Goal: Task Accomplishment & Management: Manage account settings

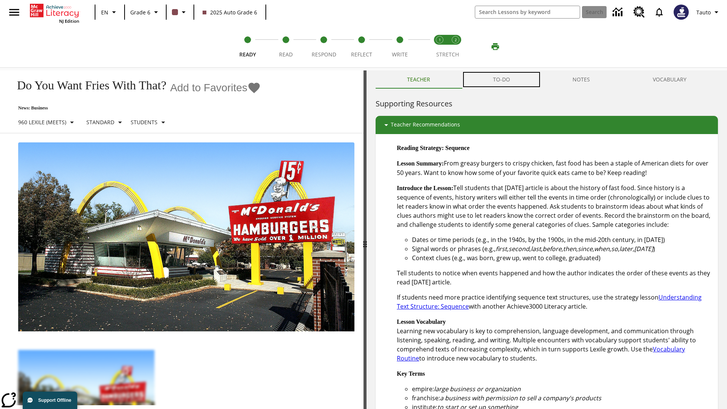
click at [502, 80] on button "TO-DO" at bounding box center [502, 79] width 80 height 18
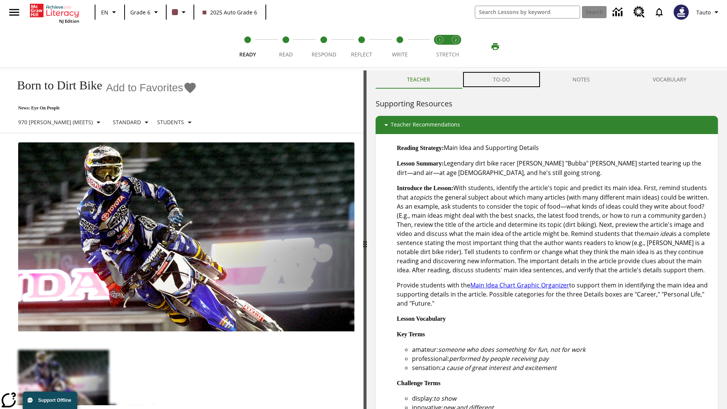
click at [502, 80] on button "TO-DO" at bounding box center [502, 79] width 80 height 18
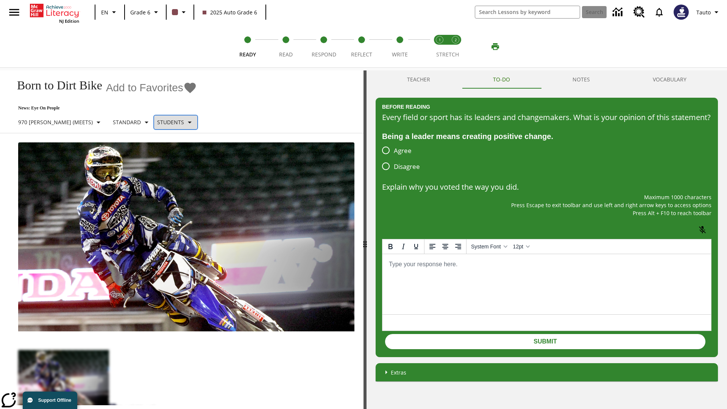
click at [157, 122] on p "Students" at bounding box center [170, 122] width 27 height 8
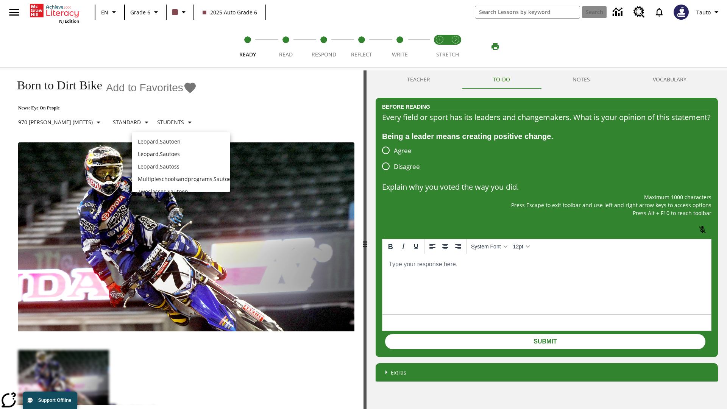
click at [181, 138] on p "Leopard , Sautoen" at bounding box center [181, 142] width 86 height 8
